Goal: Book appointment/travel/reservation

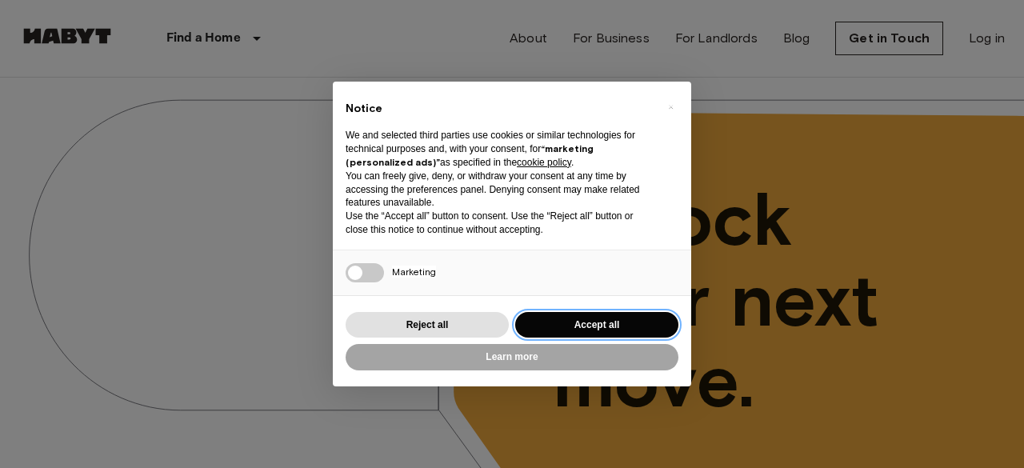
click at [587, 322] on button "Accept all" at bounding box center [596, 325] width 163 height 26
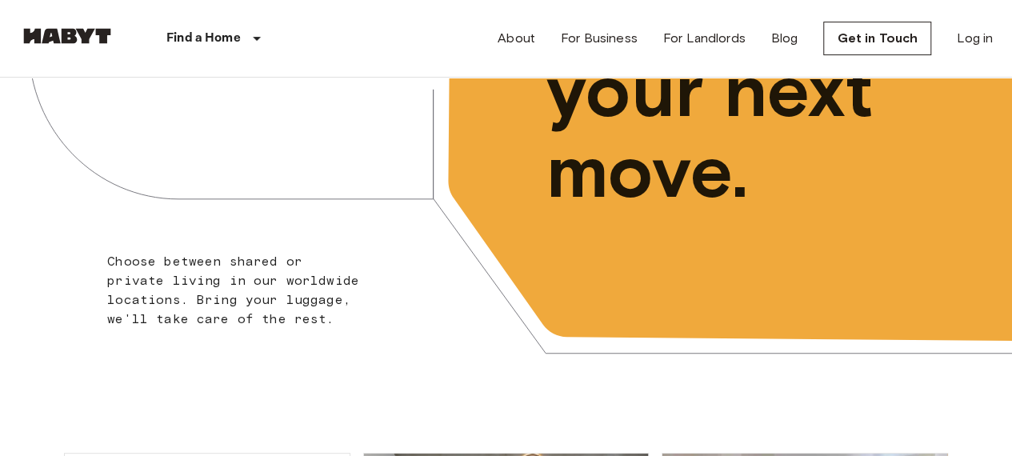
scroll to position [208, 0]
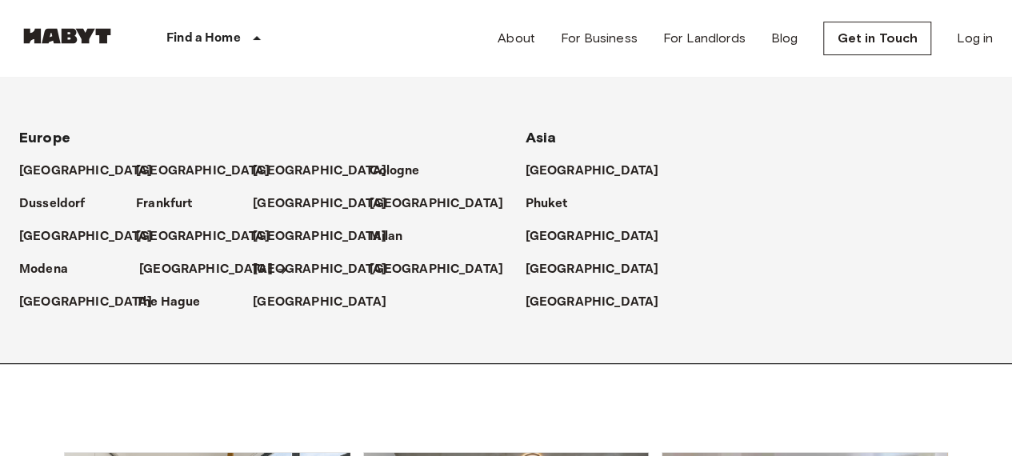
click at [146, 263] on p "[GEOGRAPHIC_DATA]" at bounding box center [206, 269] width 134 height 19
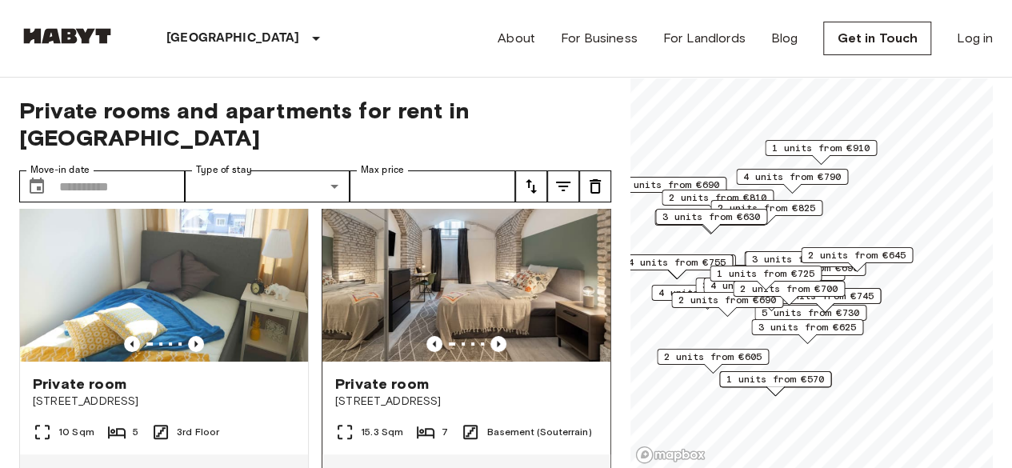
scroll to position [58, 0]
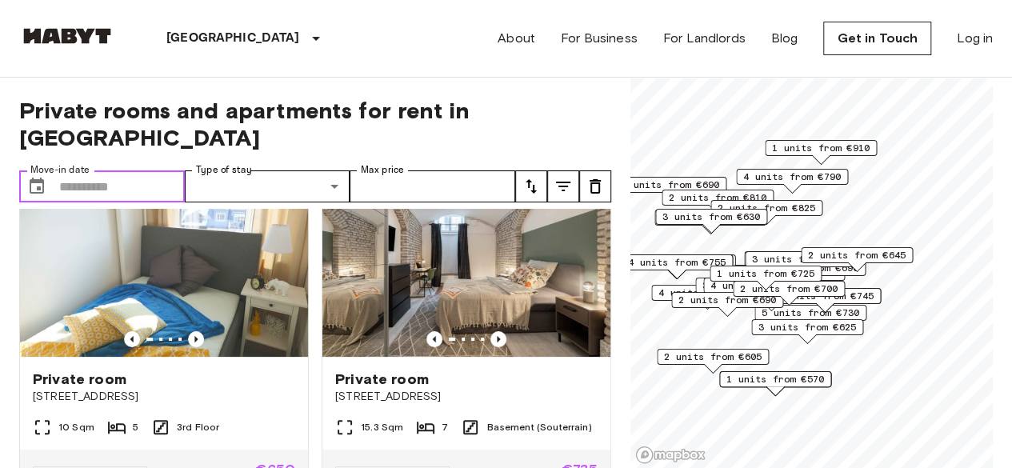
click at [75, 170] on input "Move-in date" at bounding box center [122, 186] width 126 height 32
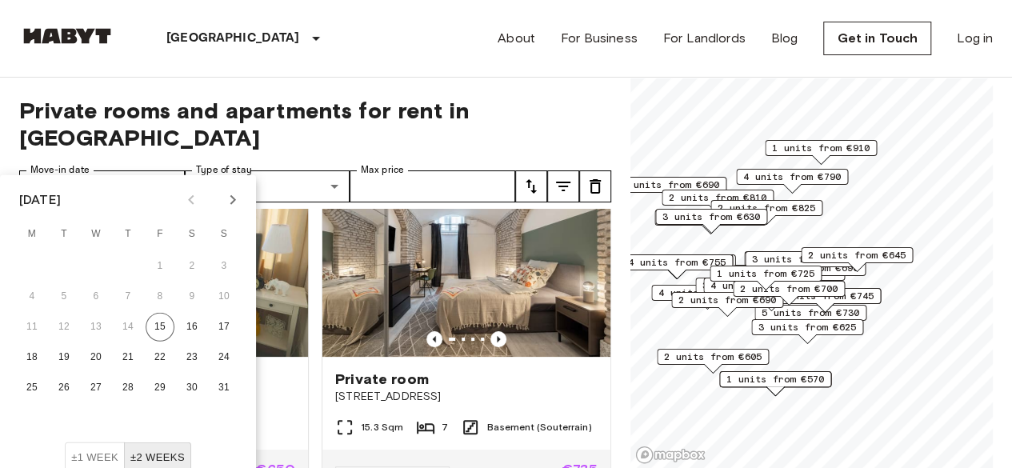
click at [230, 199] on icon "Next month" at bounding box center [232, 199] width 19 height 19
click at [106, 266] on button "1" at bounding box center [96, 266] width 29 height 29
type input "**********"
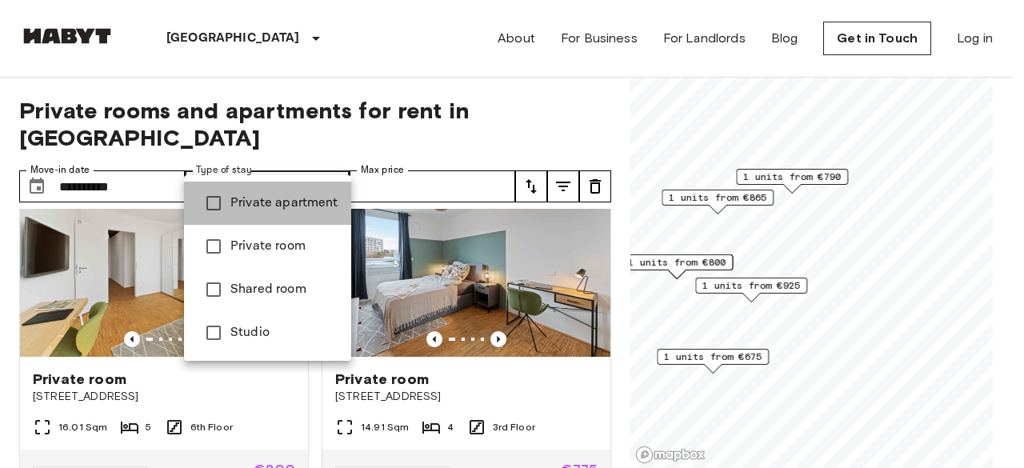
click at [290, 202] on span "Private apartment" at bounding box center [284, 203] width 108 height 19
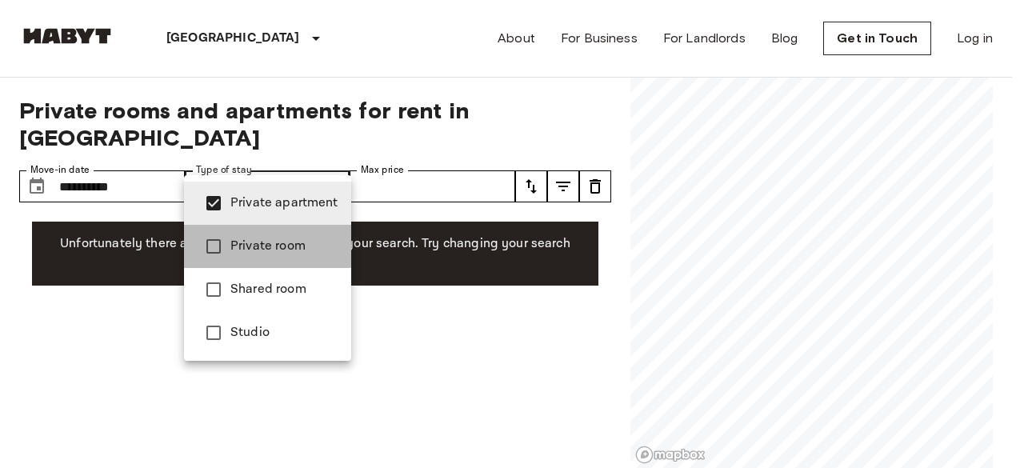
click at [254, 242] on span "Private room" at bounding box center [284, 246] width 108 height 19
type input "**********"
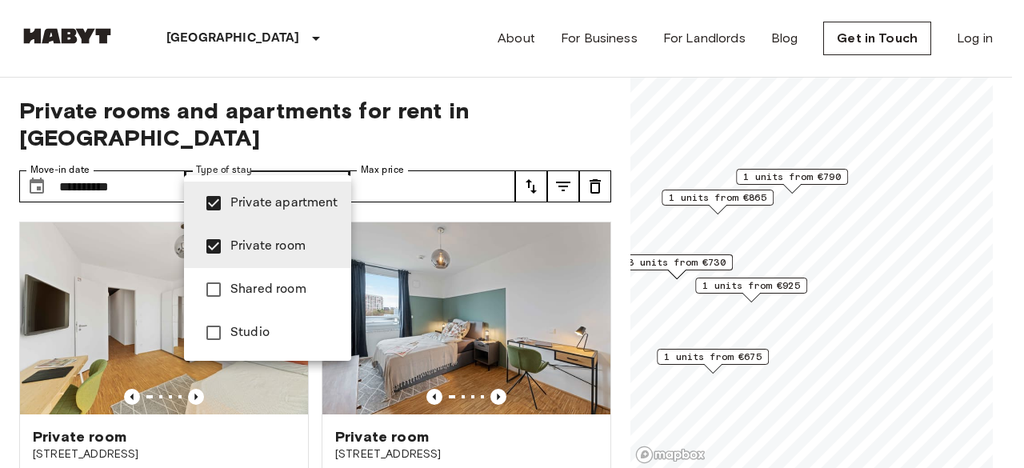
click at [418, 92] on div at bounding box center [512, 234] width 1024 height 468
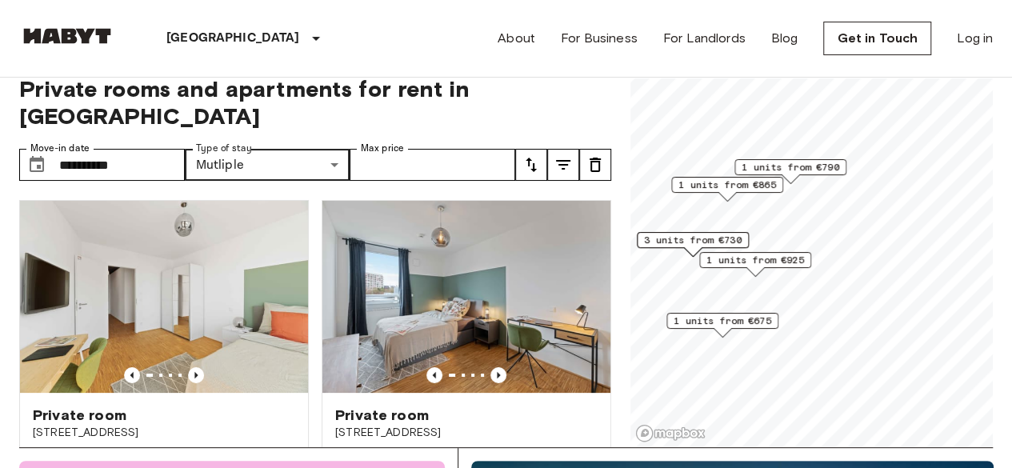
scroll to position [22, 0]
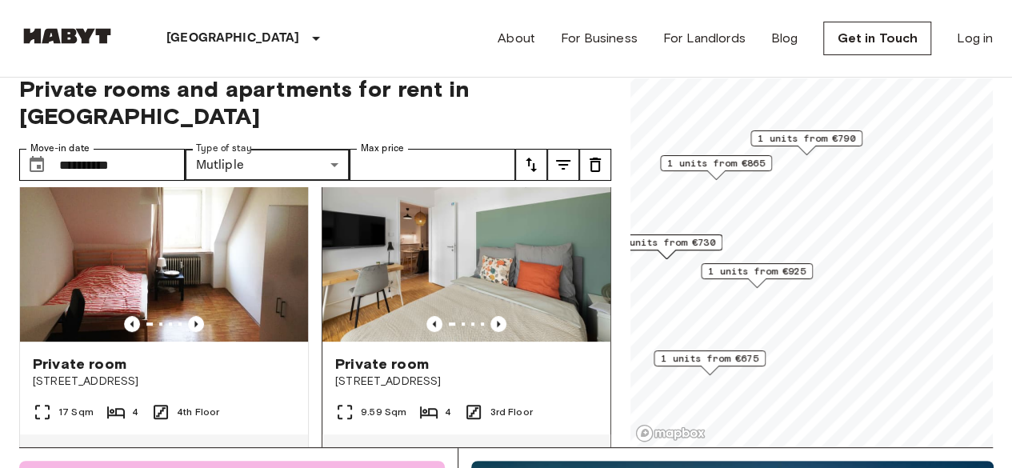
scroll to position [406, 0]
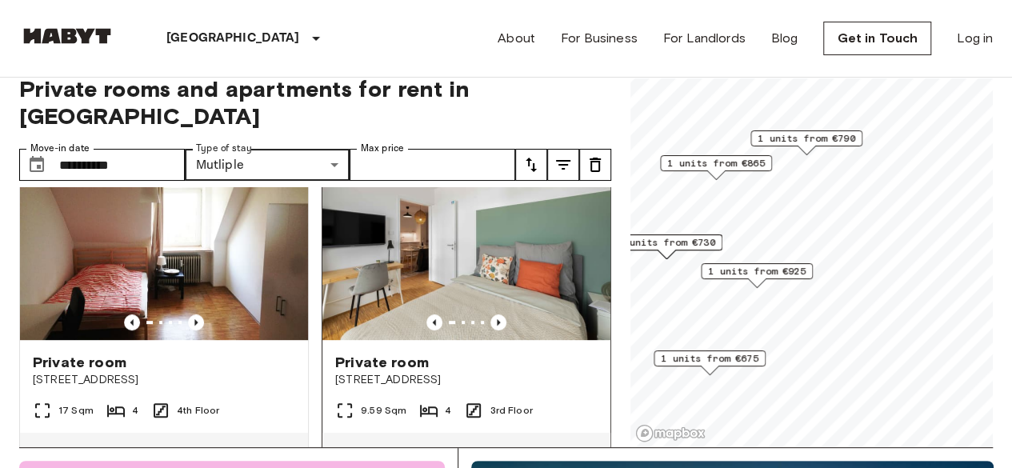
click at [403, 223] on img at bounding box center [466, 244] width 288 height 192
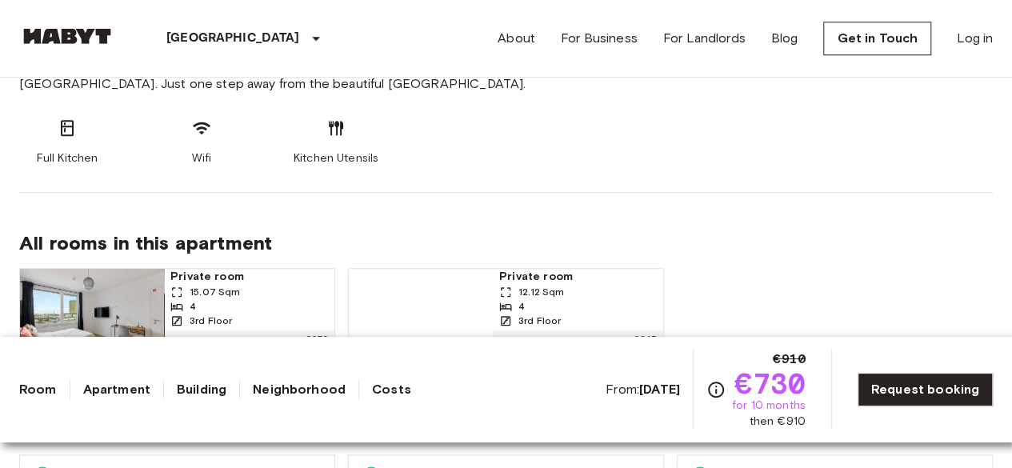
scroll to position [680, 0]
